Goal: Answer question/provide support

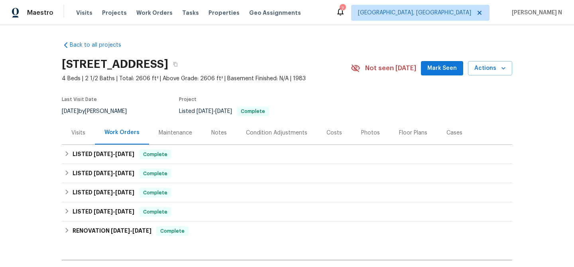
click at [182, 133] on div "Maintenance" at bounding box center [175, 133] width 33 height 8
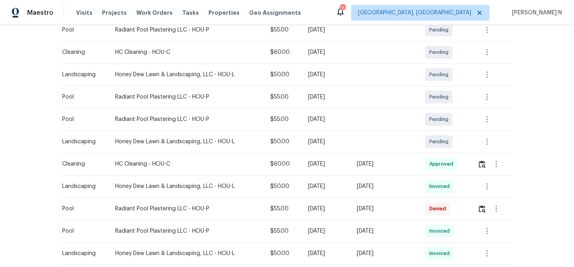
scroll to position [179, 0]
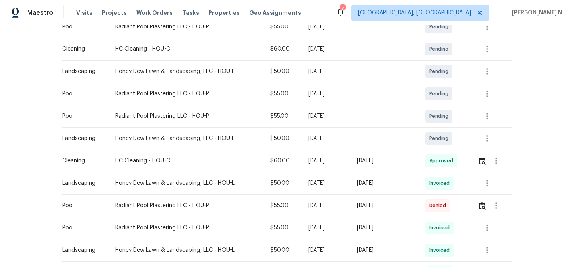
click at [489, 209] on div at bounding box center [496, 205] width 19 height 19
click at [482, 208] on img "button" at bounding box center [482, 206] width 7 height 8
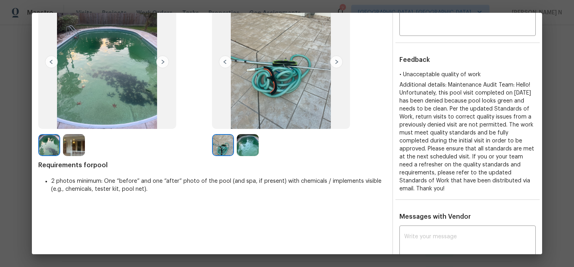
scroll to position [46, 0]
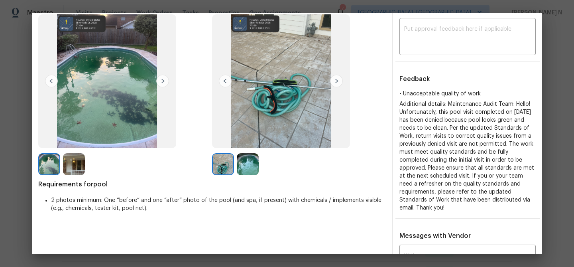
click at [252, 154] on img at bounding box center [248, 164] width 22 height 22
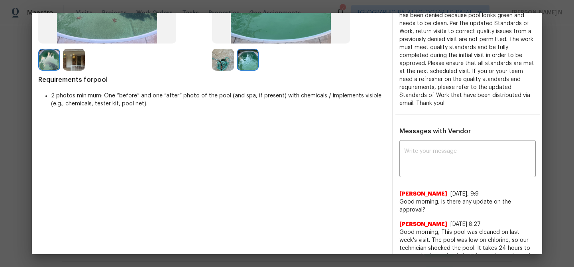
scroll to position [160, 0]
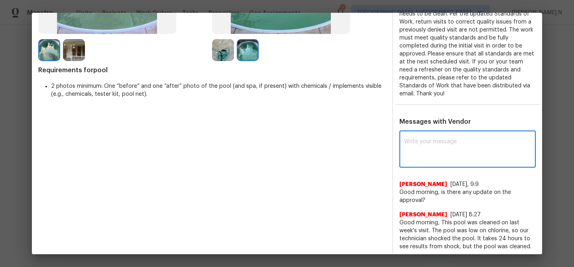
click at [428, 154] on textarea at bounding box center [467, 150] width 127 height 22
paste textarea "Maintenance Audit Team: Hello! Thank you for the feedback after further review …"
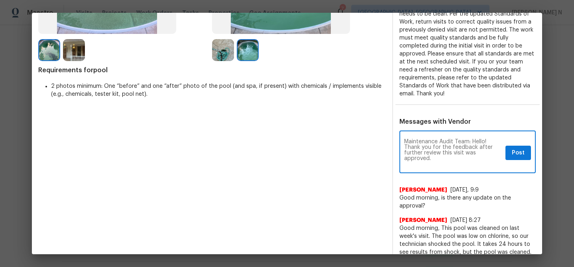
scroll to position [0, 0]
type textarea "Maintenance Audit Team: Hello! Thank you for the feedback after further review …"
click at [521, 155] on span "Post" at bounding box center [518, 153] width 13 height 10
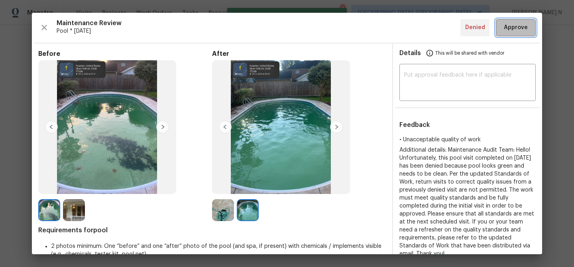
click at [512, 26] on span "Approve" at bounding box center [516, 28] width 24 height 10
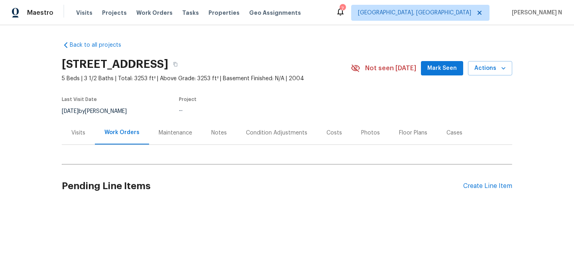
click at [169, 134] on div "Maintenance" at bounding box center [175, 133] width 33 height 8
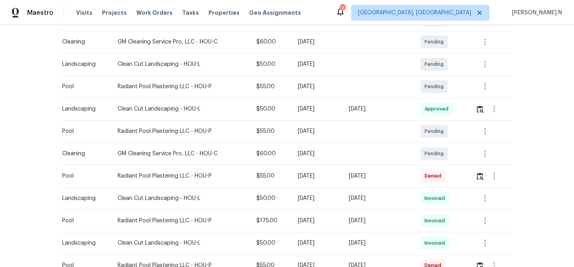
scroll to position [225, 0]
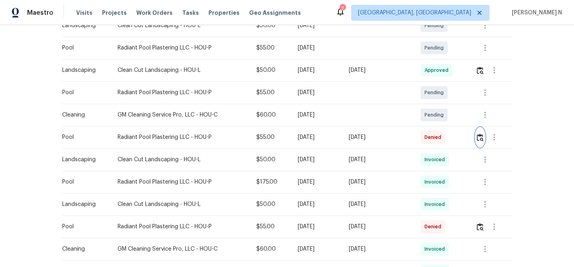
click at [483, 140] on img "button" at bounding box center [480, 137] width 7 height 8
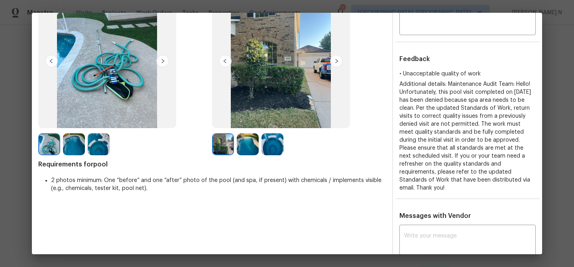
scroll to position [52, 0]
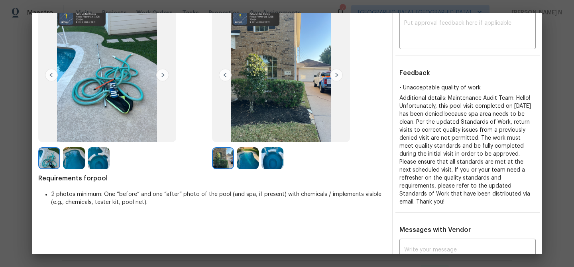
click at [277, 160] on img at bounding box center [272, 158] width 22 height 22
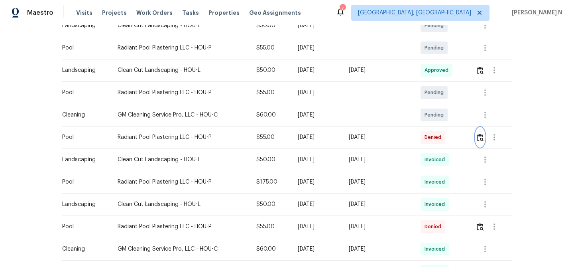
scroll to position [0, 0]
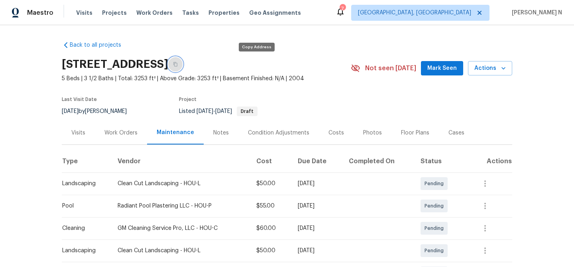
click at [182, 68] on button "button" at bounding box center [175, 64] width 14 height 14
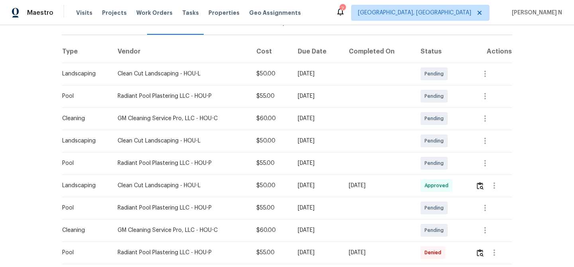
scroll to position [145, 0]
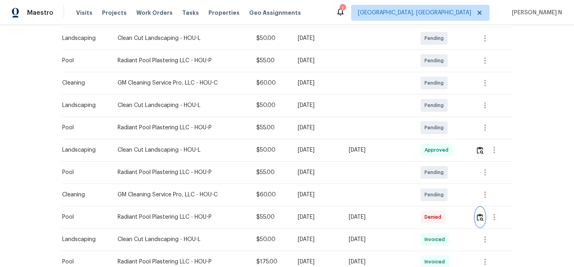
click at [481, 217] on img "button" at bounding box center [480, 217] width 7 height 8
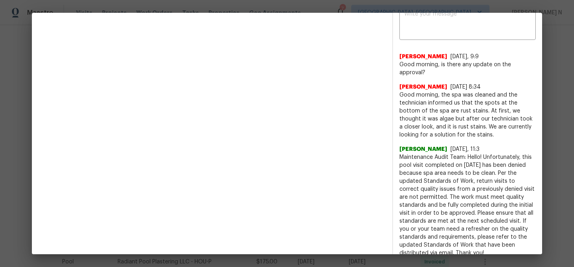
scroll to position [288, 0]
click at [444, 156] on span "Maintenance Audit Team: Hello! Unfortunately, this pool visit completed on 10/0…" at bounding box center [467, 204] width 136 height 104
drag, startPoint x: 444, startPoint y: 156, endPoint x: 500, endPoint y: 157, distance: 56.2
click at [500, 157] on span "Maintenance Audit Team: Hello! Unfortunately, this pool visit completed on 10/0…" at bounding box center [467, 204] width 136 height 104
copy span "spa area needs to be clean"
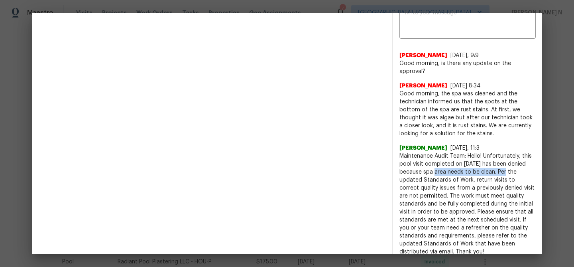
copy span "spa area needs to be clean."
drag, startPoint x: 441, startPoint y: 78, endPoint x: 447, endPoint y: 84, distance: 8.5
click at [447, 90] on span "Good morning, the spa was cleaned and the technician informed us that the spots…" at bounding box center [467, 114] width 136 height 48
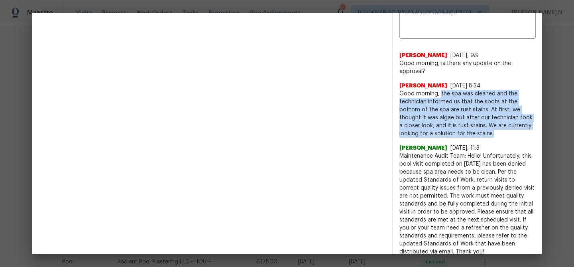
drag, startPoint x: 441, startPoint y: 77, endPoint x: 457, endPoint y: 115, distance: 41.0
click at [457, 115] on span "Good morning, the spa was cleaned and the technician informed us that the spots…" at bounding box center [467, 114] width 136 height 48
copy span "the spa was cleaned and the technician informed us that the spots at the bottom…"
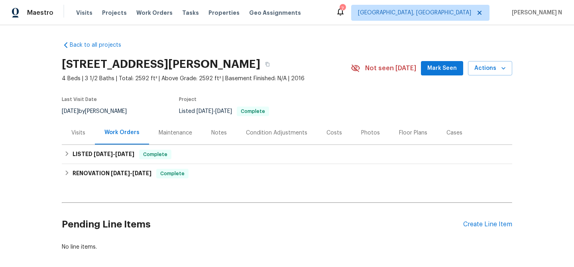
click at [170, 128] on div "Maintenance" at bounding box center [175, 133] width 53 height 24
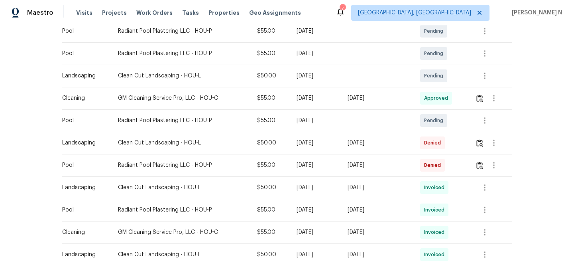
scroll to position [200, 0]
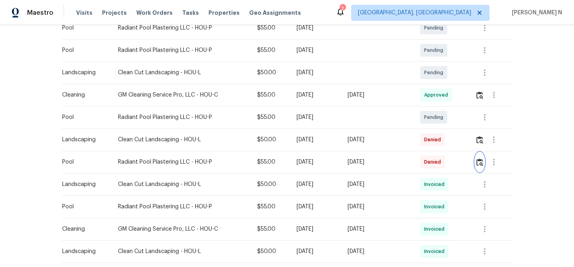
click at [479, 158] on img "button" at bounding box center [479, 162] width 7 height 8
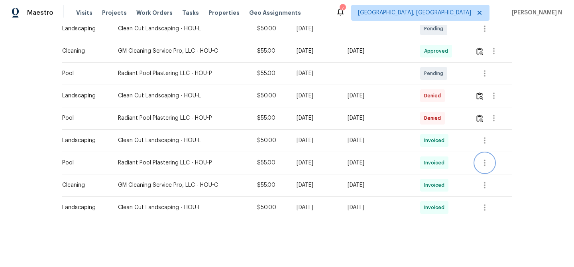
click at [484, 166] on icon "button" at bounding box center [485, 163] width 10 height 10
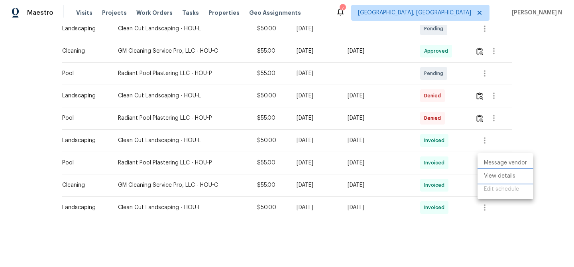
click at [486, 175] on li "View details" at bounding box center [505, 175] width 56 height 13
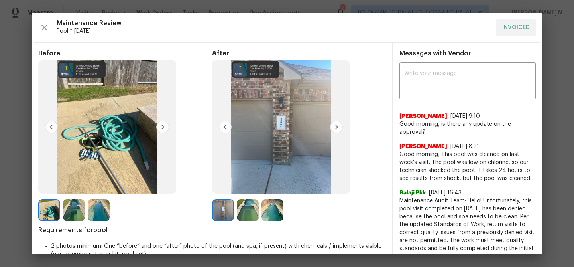
click at [270, 214] on img at bounding box center [272, 210] width 22 height 22
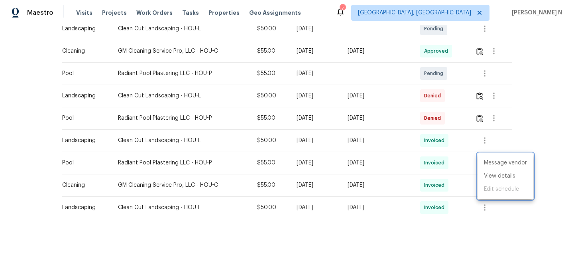
click at [328, 173] on div at bounding box center [287, 133] width 574 height 267
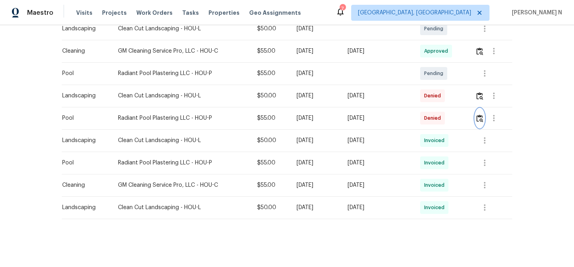
click at [480, 116] on img "button" at bounding box center [479, 118] width 7 height 8
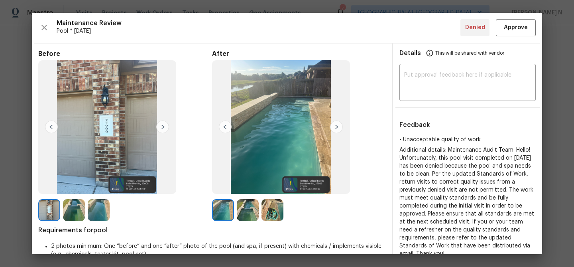
click at [254, 212] on img at bounding box center [248, 210] width 22 height 22
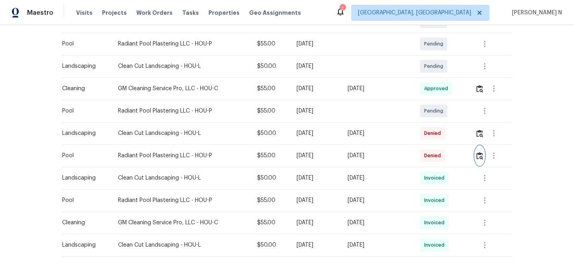
scroll to position [212, 0]
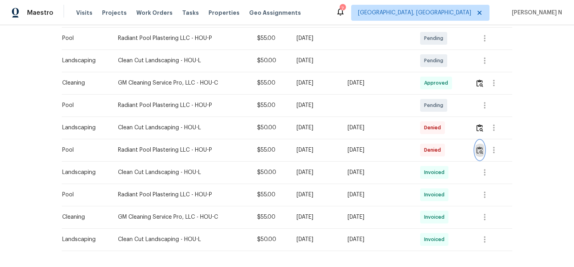
click at [483, 150] on img "button" at bounding box center [479, 150] width 7 height 8
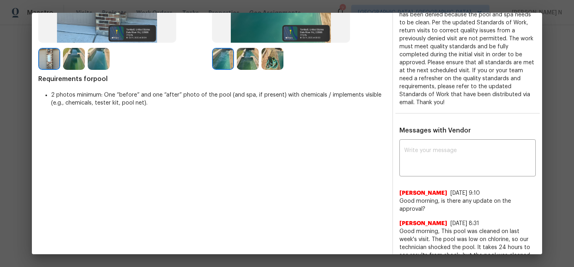
scroll to position [195, 0]
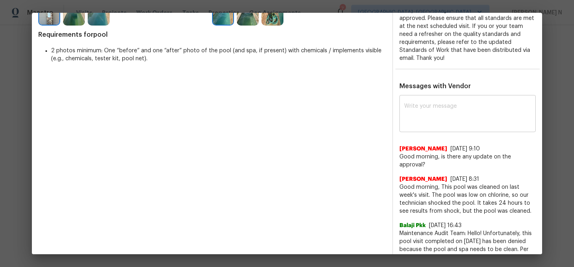
click at [449, 120] on div "x ​" at bounding box center [467, 114] width 136 height 35
paste textarea "Maintenance Audit Team: Hello! Thank you for the feedback after further review …"
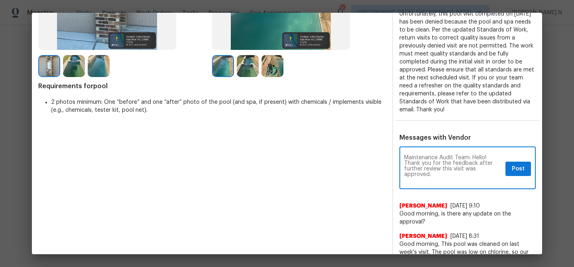
scroll to position [0, 0]
type textarea "Maintenance Audit Team: Hello! Thank you for the feedback after further review …"
click at [512, 164] on span "Post" at bounding box center [518, 169] width 13 height 10
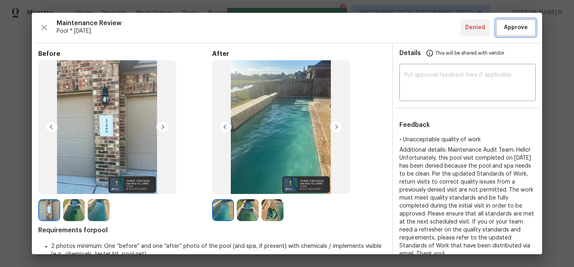
click at [516, 26] on span "Approve" at bounding box center [516, 28] width 24 height 10
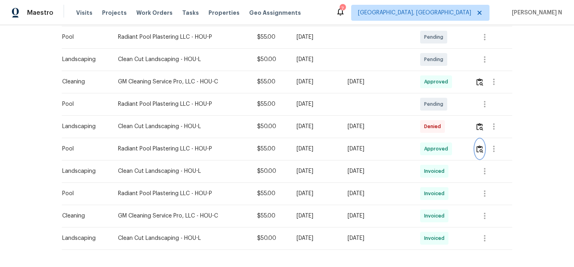
scroll to position [244, 0]
